Goal: Task Accomplishment & Management: Manage account settings

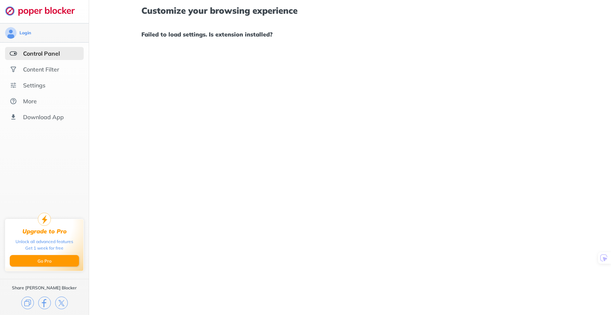
click at [31, 35] on div "Login" at bounding box center [44, 33] width 79 height 12
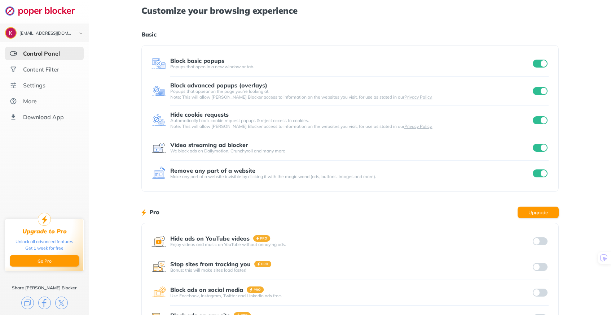
click at [540, 90] on input "checkbox" at bounding box center [540, 91] width 15 height 8
click at [537, 65] on input "checkbox" at bounding box center [540, 64] width 15 height 8
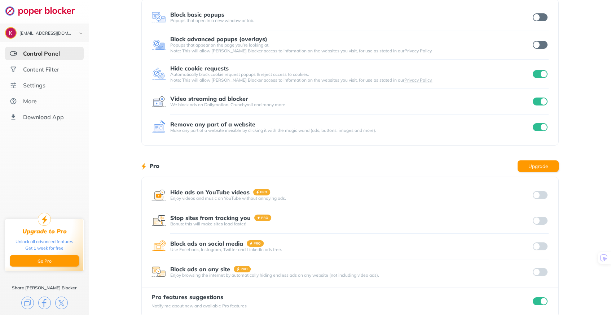
scroll to position [25, 0]
